Goal: Obtain resource: Obtain resource

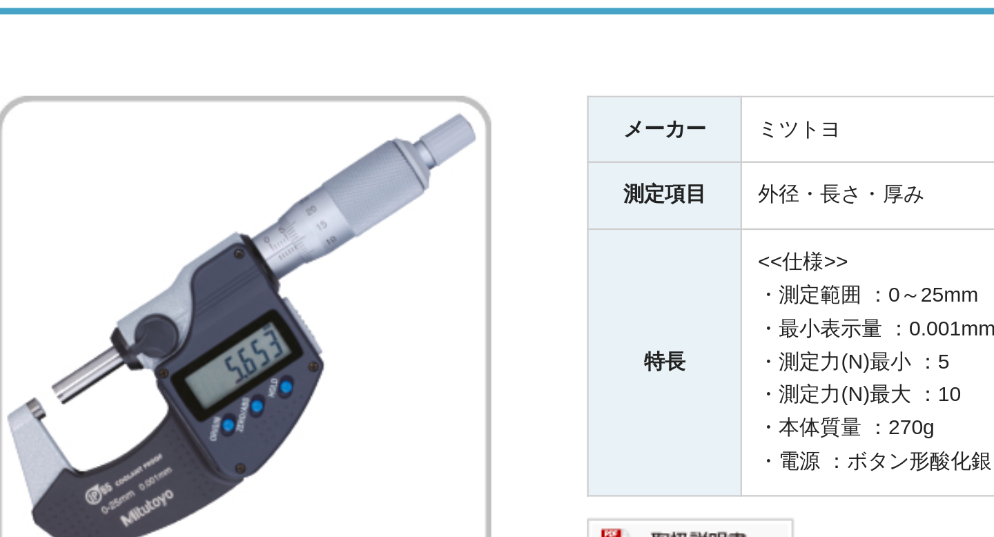
click at [328, 337] on div "メーカー ミツトヨ 測定項目 外径・長さ・厚み 特長 <<仕様>> ・測定範囲 ：0～25mm ・最小表示量 ：0.001mm ・測定力(N)最小 ：5 ・測…" at bounding box center [497, 391] width 808 height 325
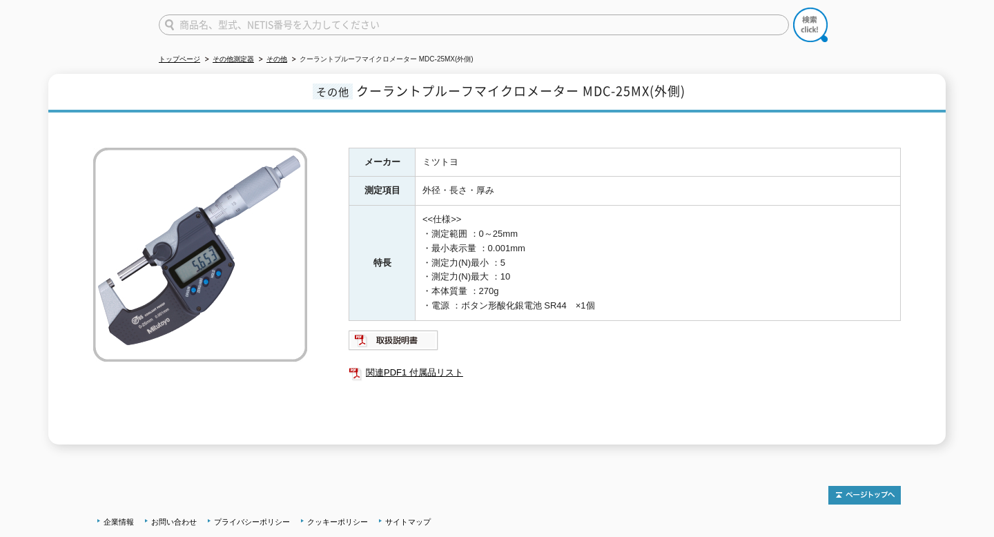
scroll to position [108, 0]
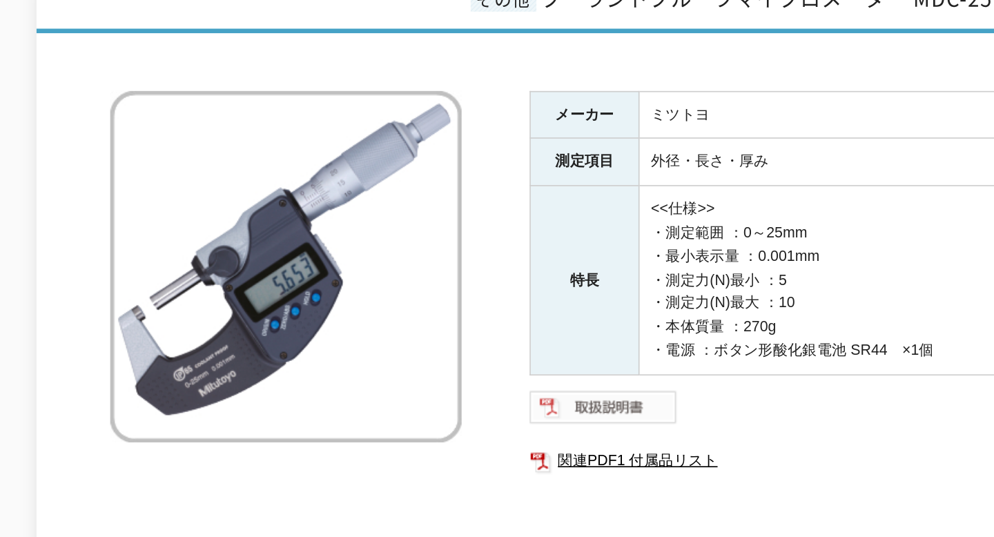
click at [365, 330] on img at bounding box center [394, 341] width 90 height 22
